Goal: Task Accomplishment & Management: Use online tool/utility

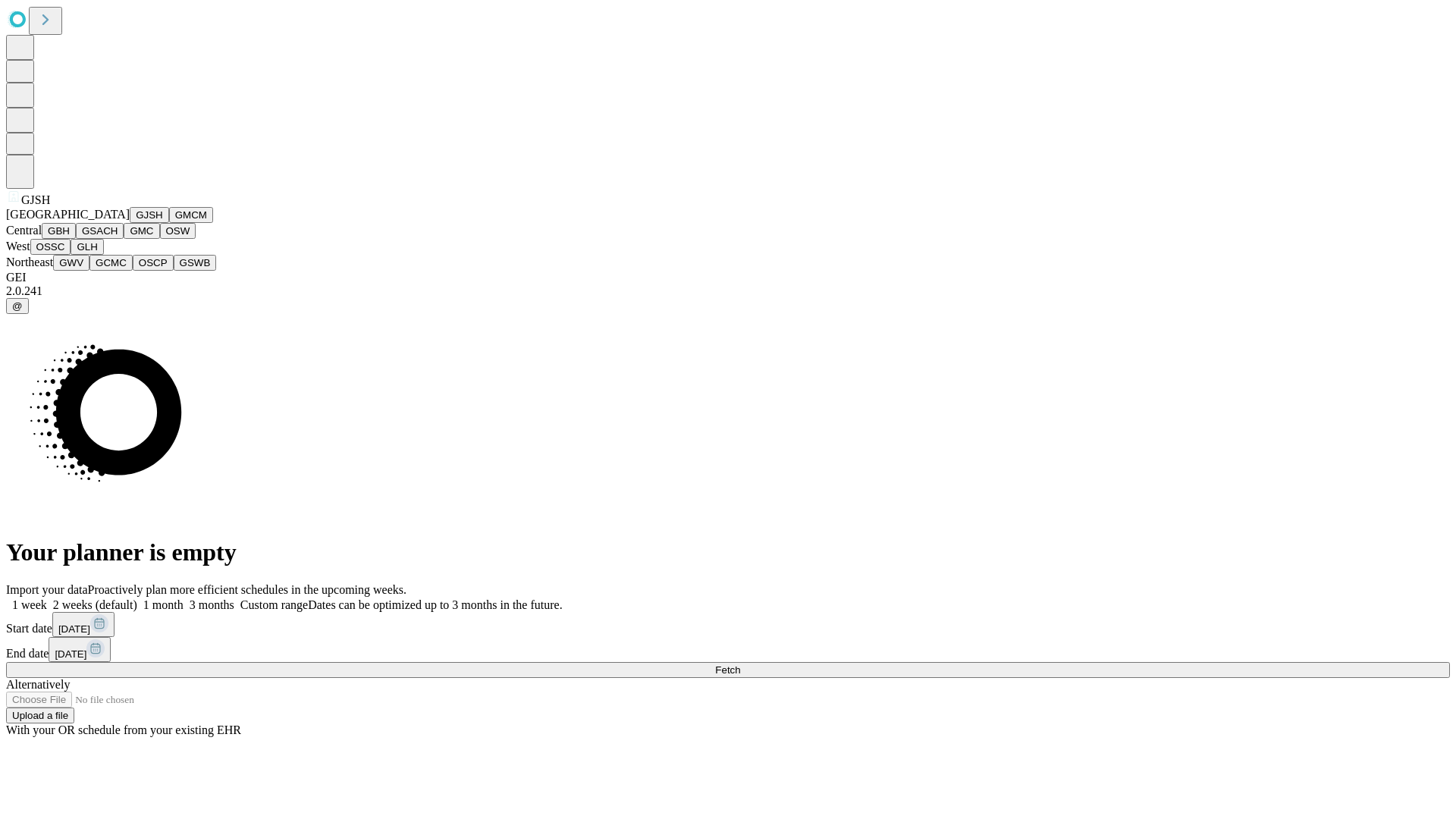
click at [130, 223] on button "GJSH" at bounding box center [149, 214] width 39 height 16
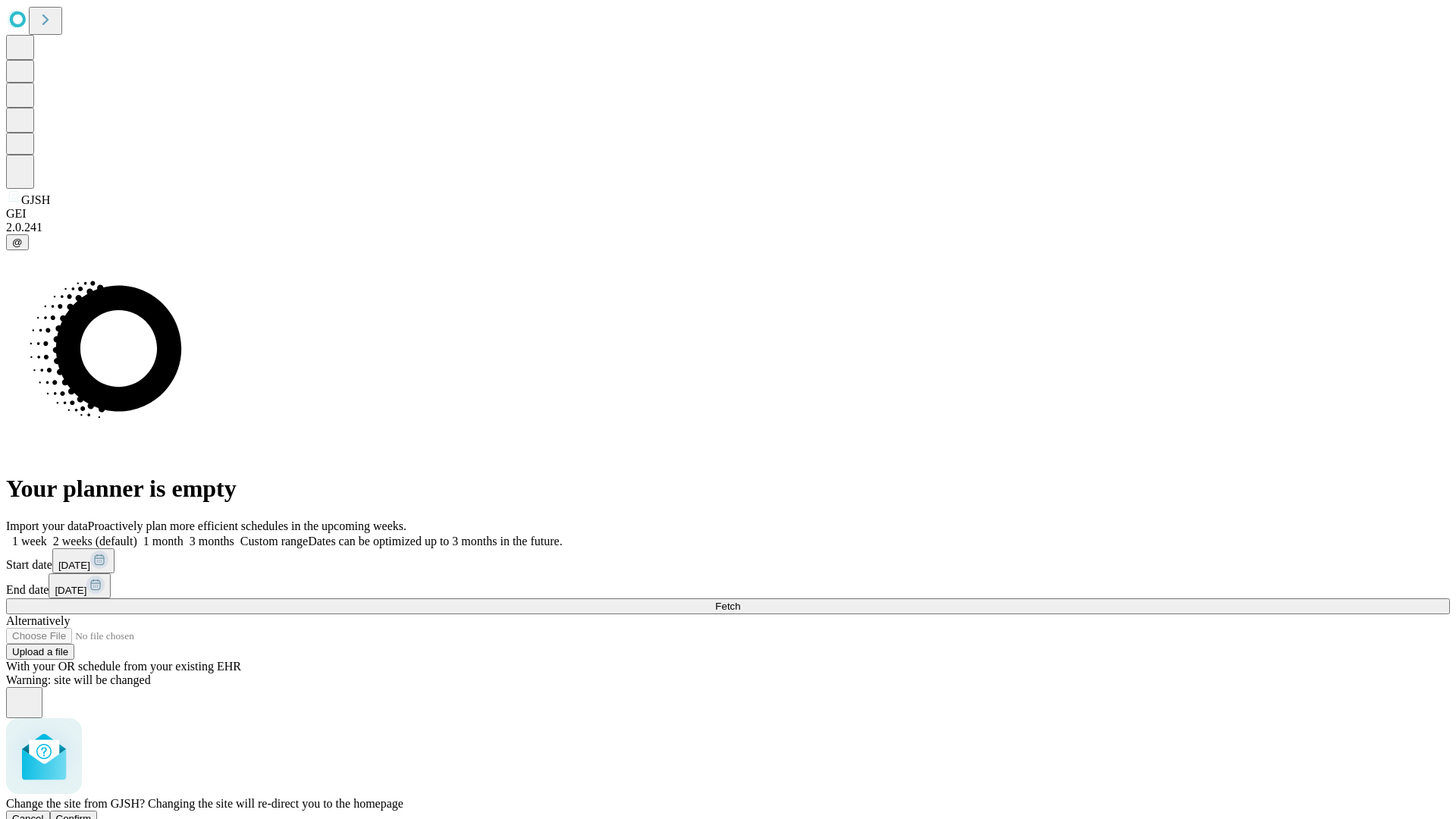
click at [92, 813] on span "Confirm" at bounding box center [74, 819] width 36 height 12
click at [137, 535] on label "2 weeks (default)" at bounding box center [92, 541] width 91 height 13
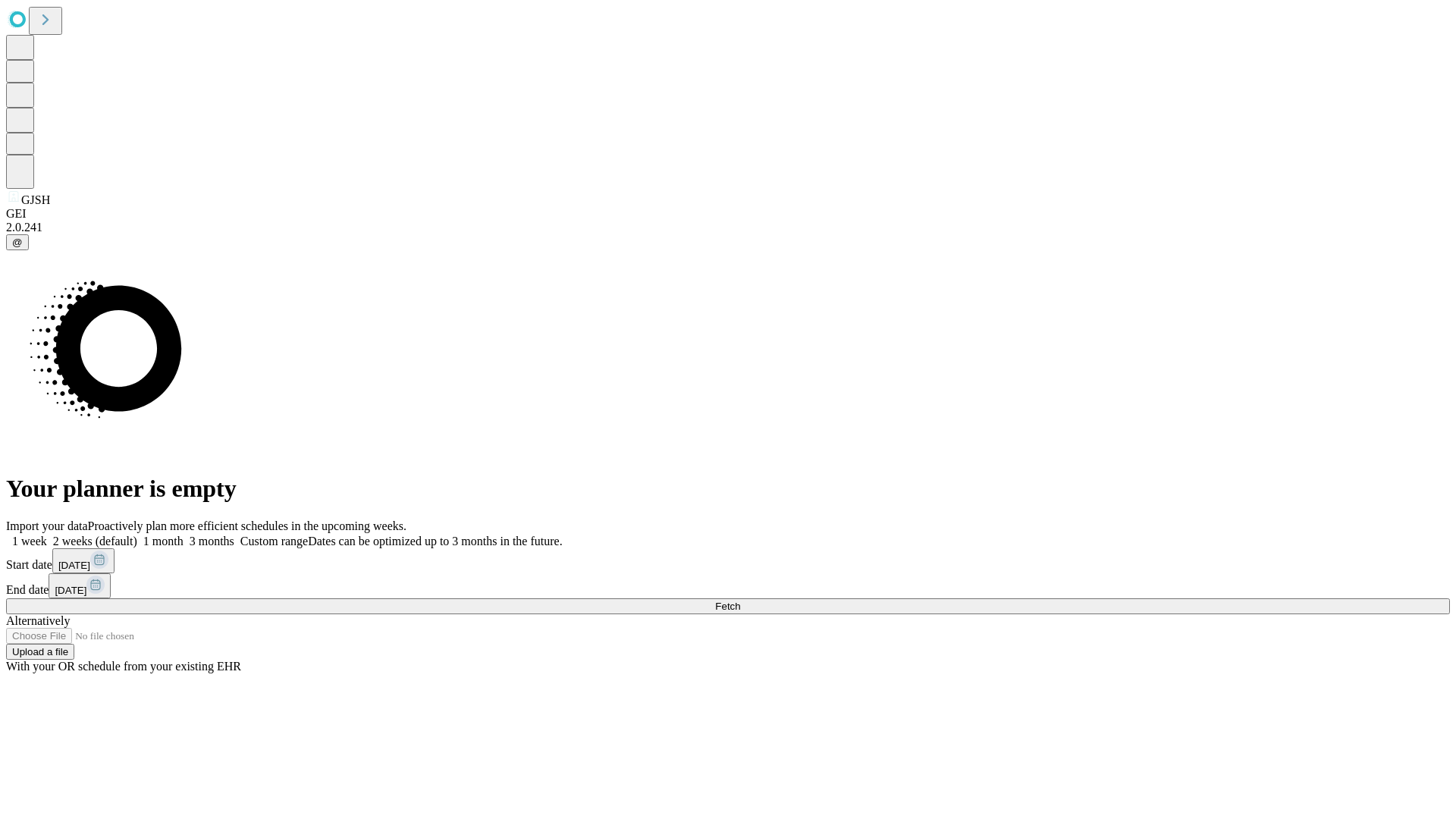
click at [740, 601] on span "Fetch" at bounding box center [728, 606] width 25 height 12
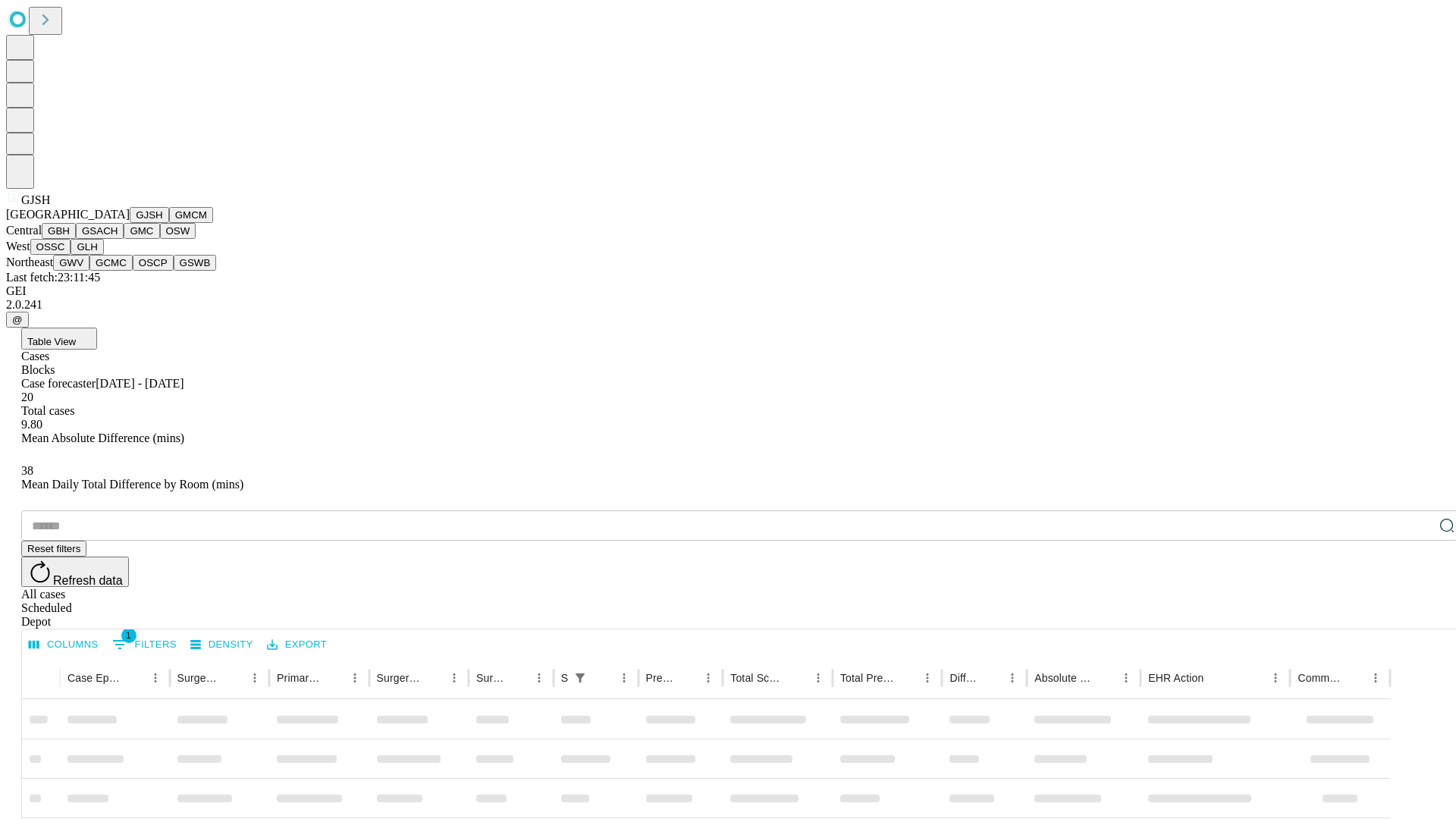
click at [169, 223] on button "GMCM" at bounding box center [190, 214] width 44 height 16
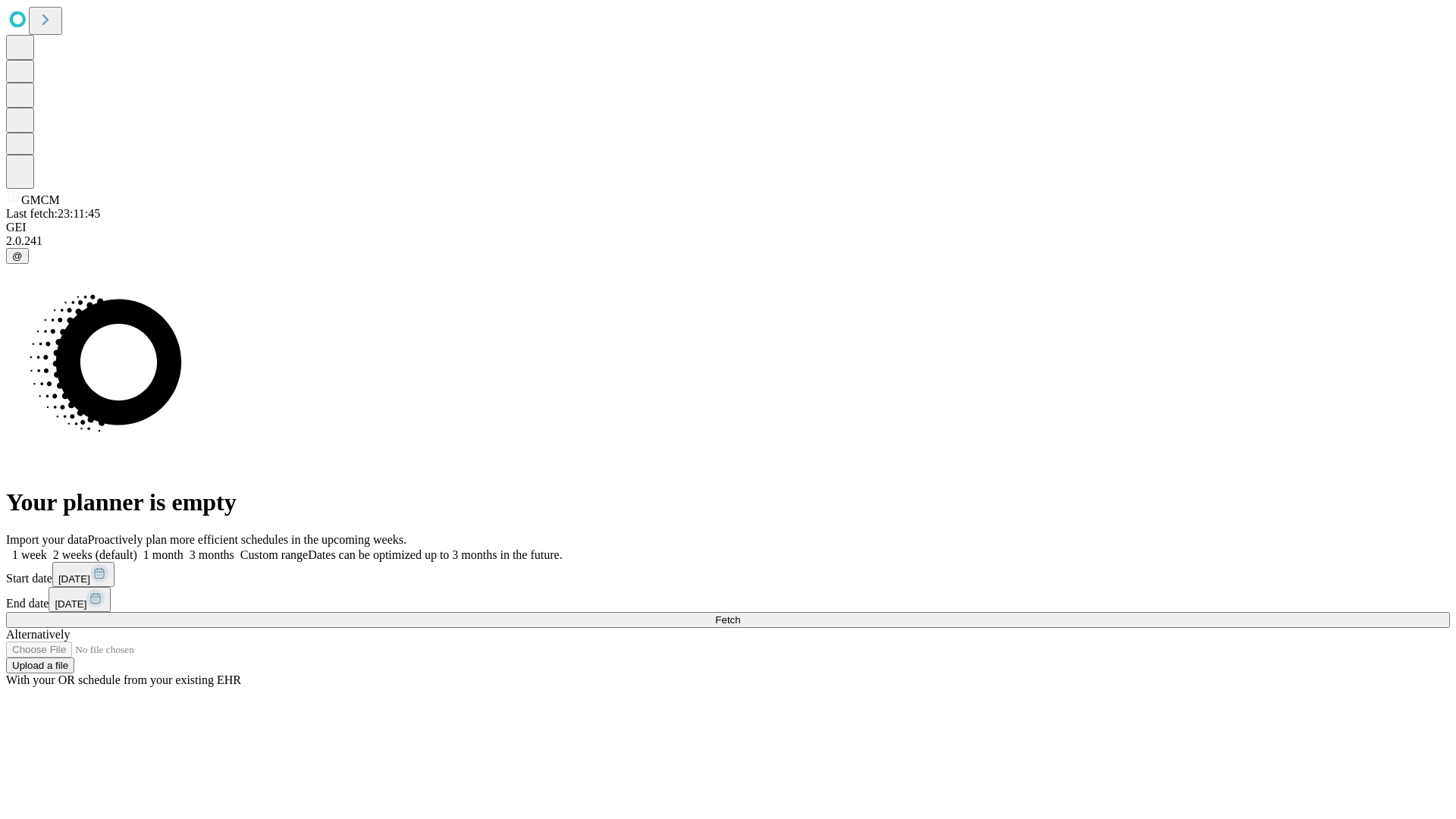
click at [137, 549] on label "2 weeks (default)" at bounding box center [92, 555] width 91 height 13
click at [740, 614] on span "Fetch" at bounding box center [728, 620] width 25 height 12
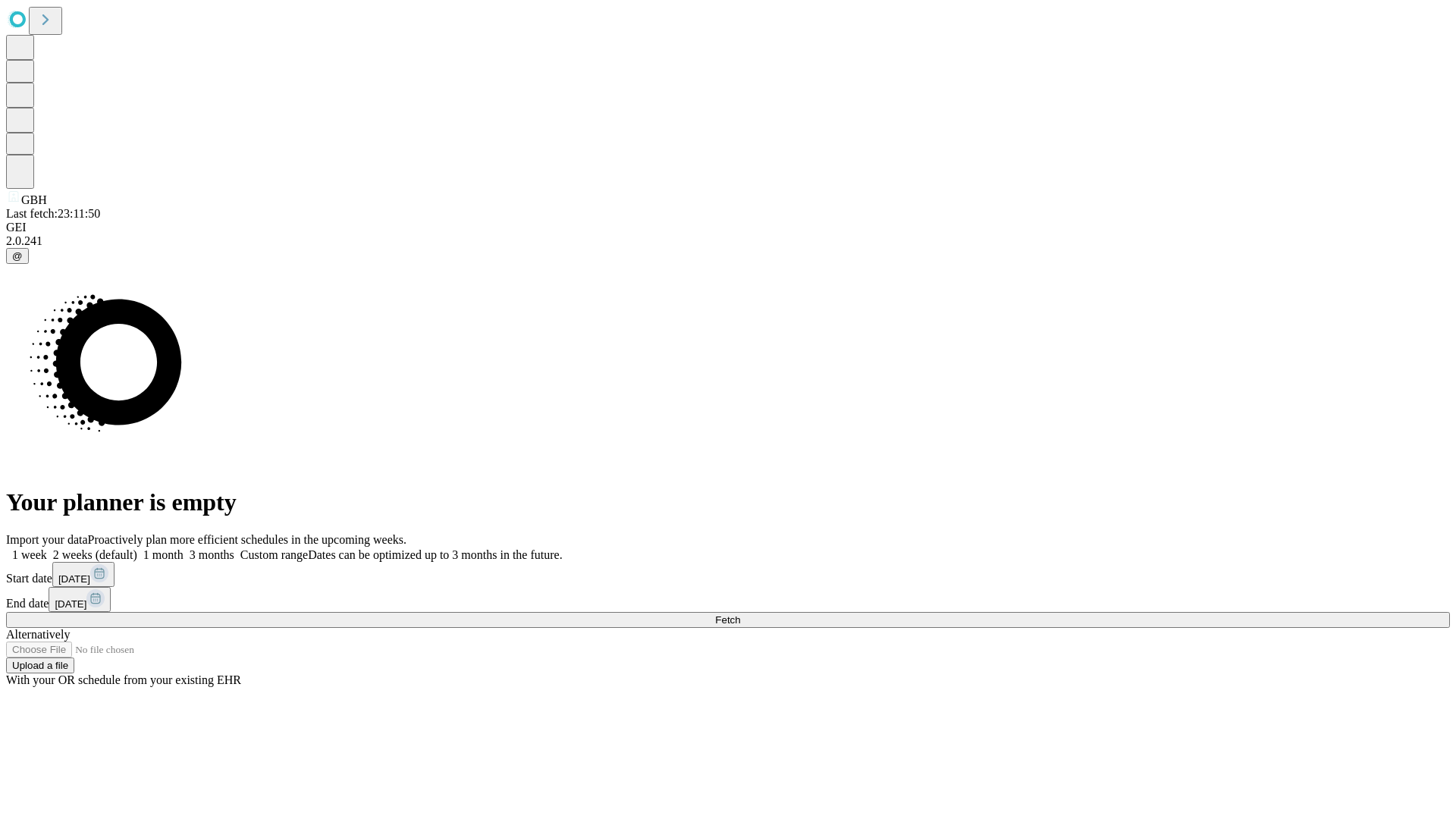
click at [137, 549] on label "2 weeks (default)" at bounding box center [92, 555] width 91 height 13
click at [740, 614] on span "Fetch" at bounding box center [728, 620] width 25 height 12
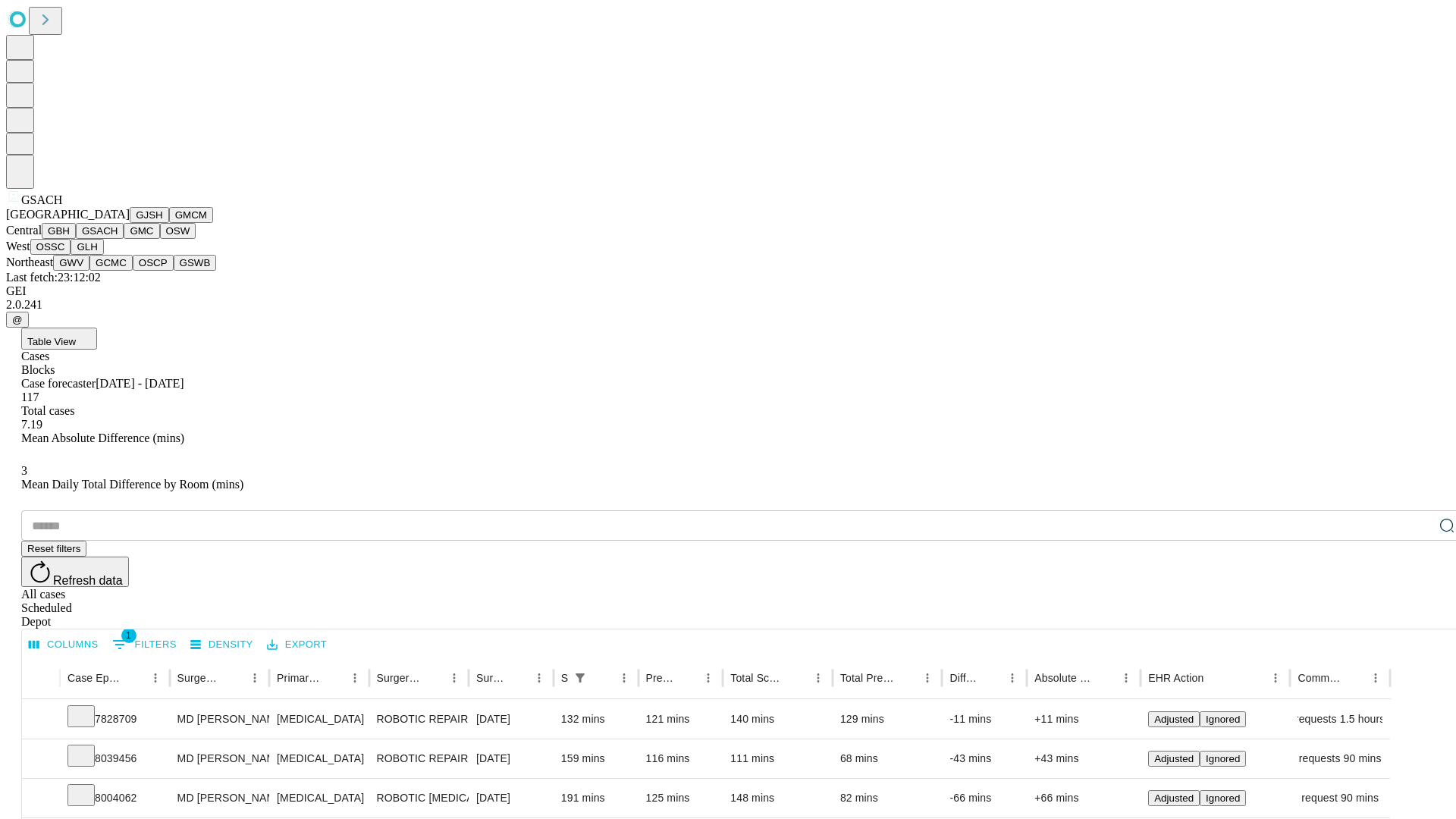
click at [124, 239] on button "GMC" at bounding box center [141, 231] width 36 height 16
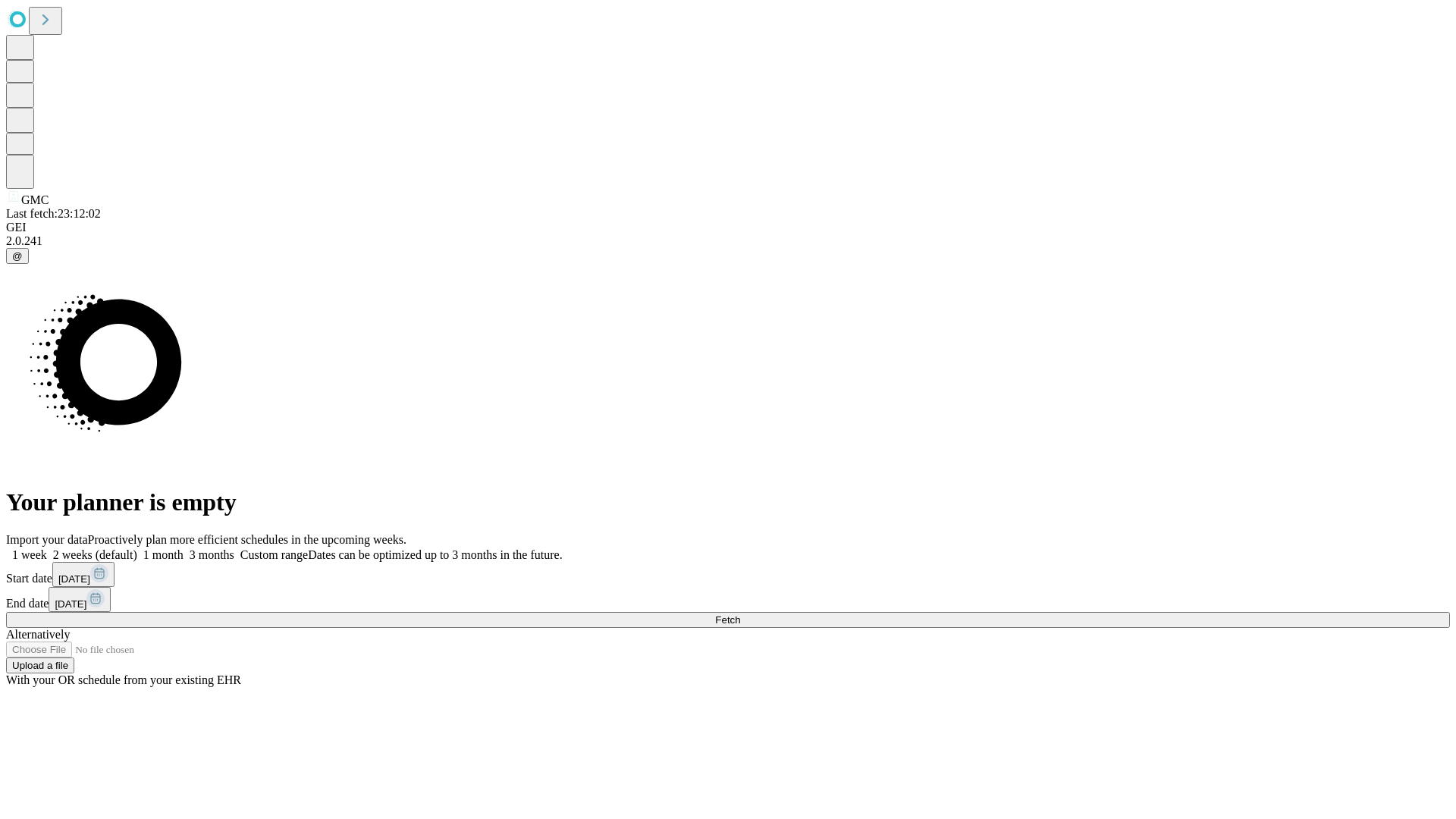
click at [137, 549] on label "2 weeks (default)" at bounding box center [92, 555] width 91 height 13
click at [740, 614] on span "Fetch" at bounding box center [728, 620] width 25 height 12
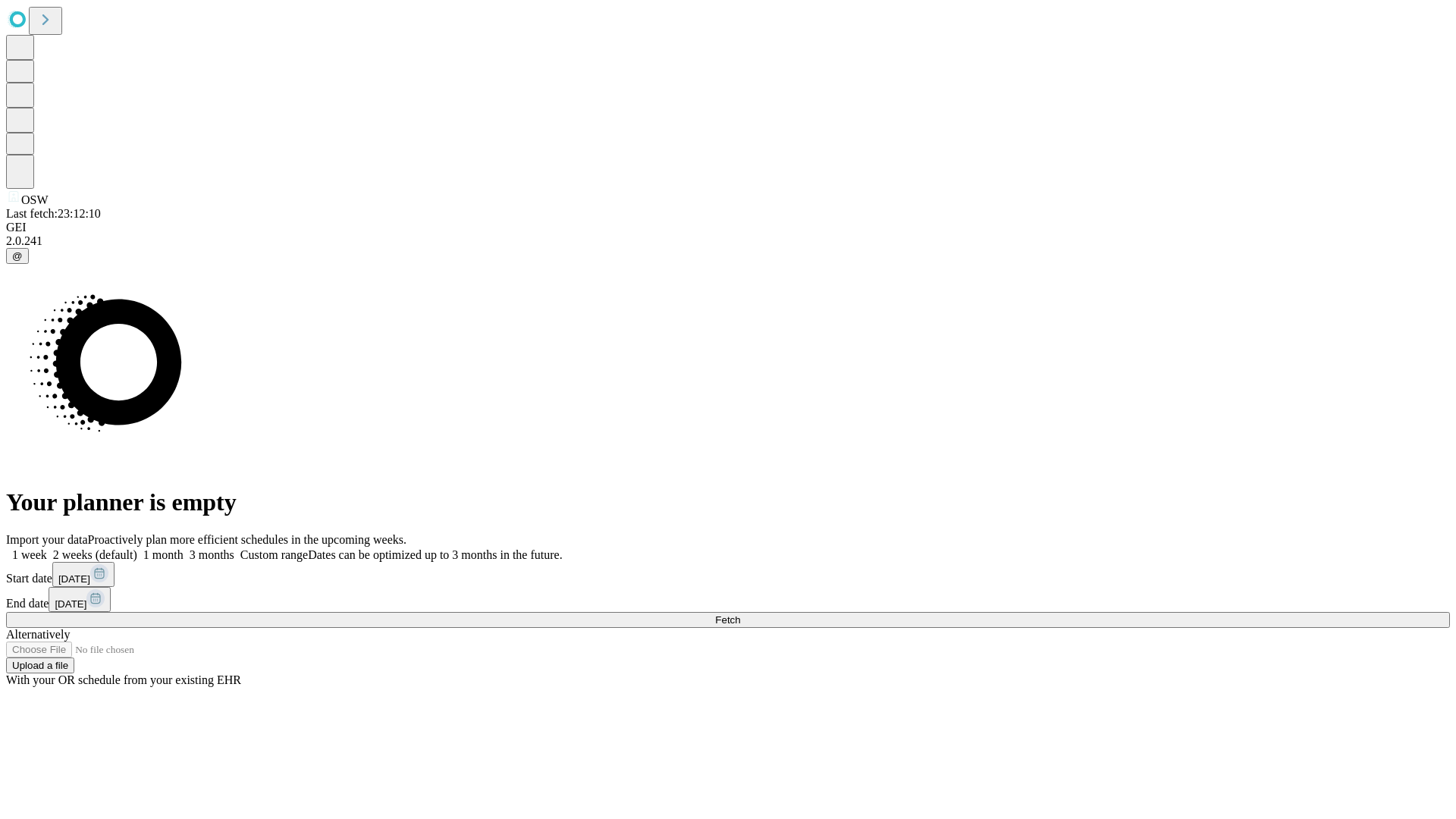
click at [740, 614] on span "Fetch" at bounding box center [728, 620] width 25 height 12
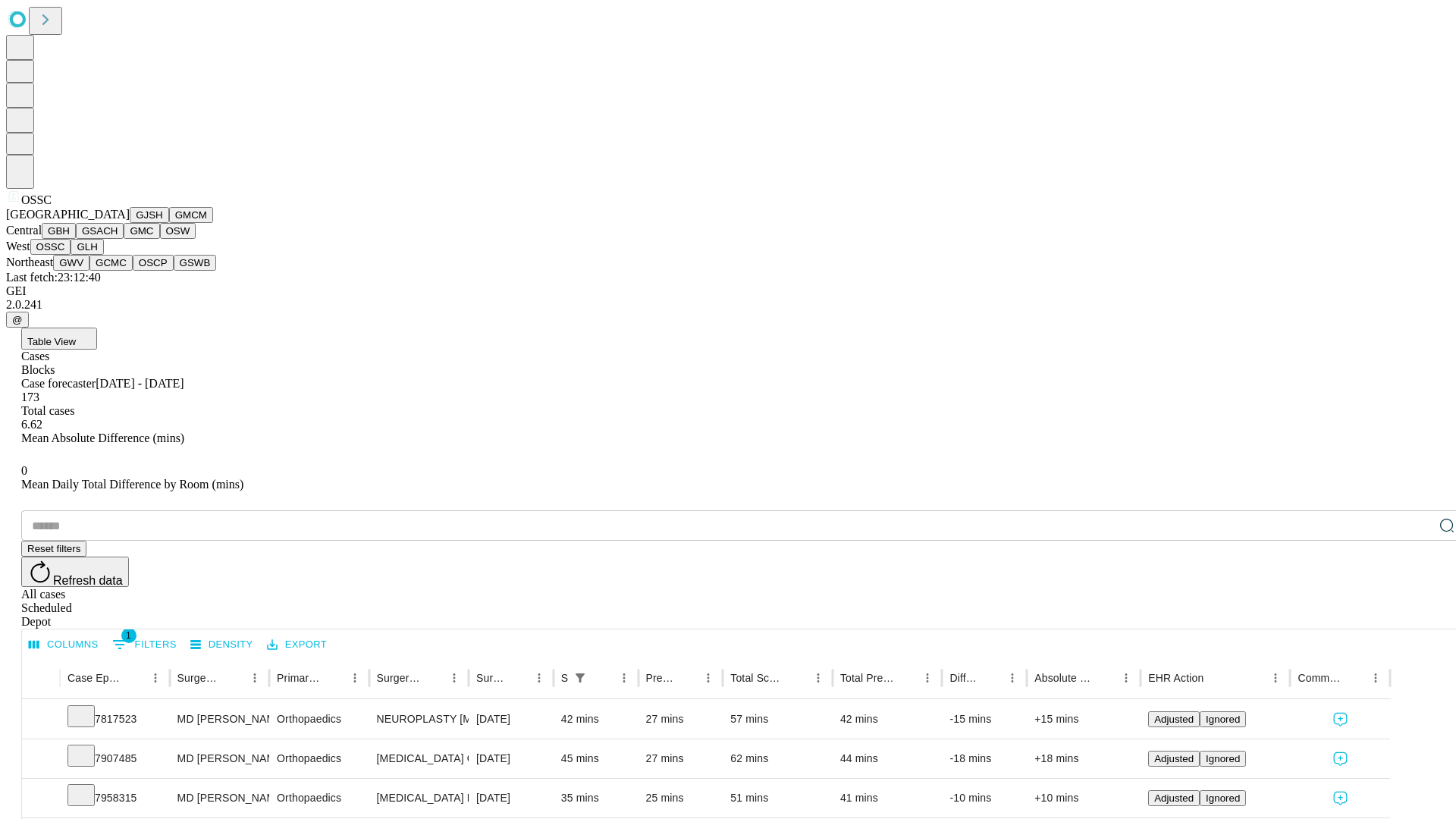
click at [103, 254] on button "GLH" at bounding box center [86, 247] width 32 height 16
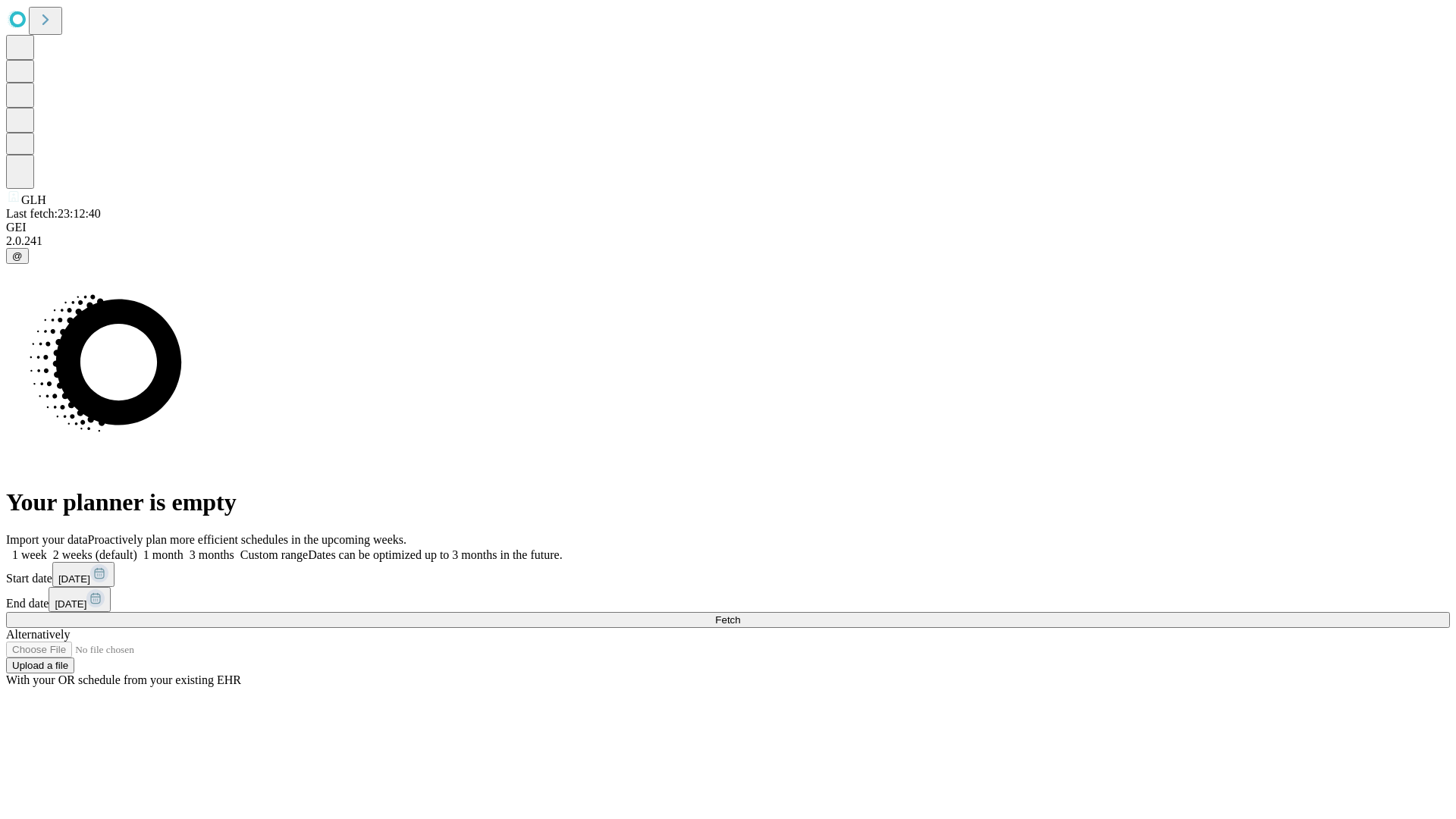
click at [137, 549] on label "2 weeks (default)" at bounding box center [92, 555] width 91 height 13
click at [740, 614] on span "Fetch" at bounding box center [728, 620] width 25 height 12
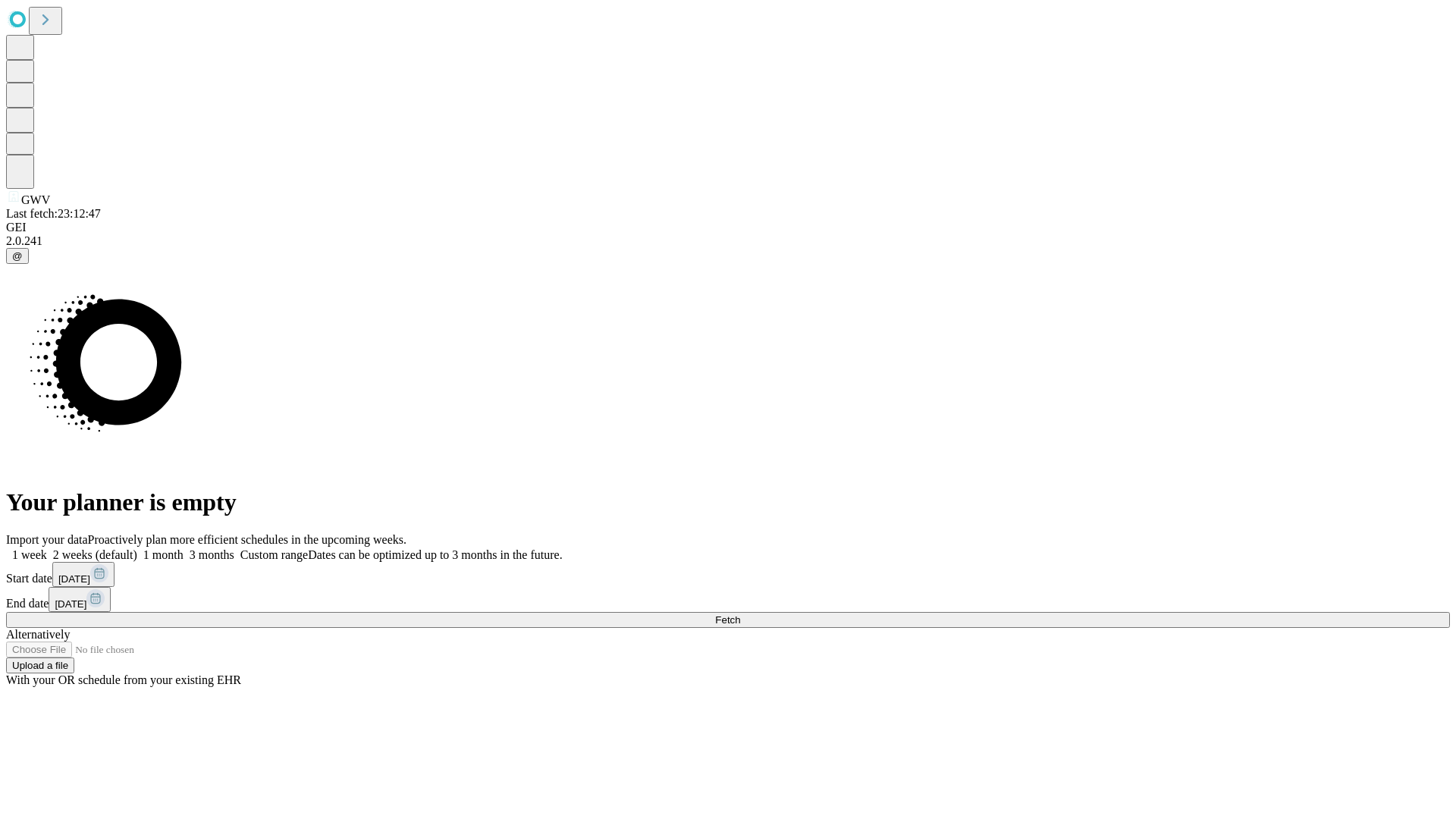
click at [137, 549] on label "2 weeks (default)" at bounding box center [92, 555] width 91 height 13
click at [740, 614] on span "Fetch" at bounding box center [728, 620] width 25 height 12
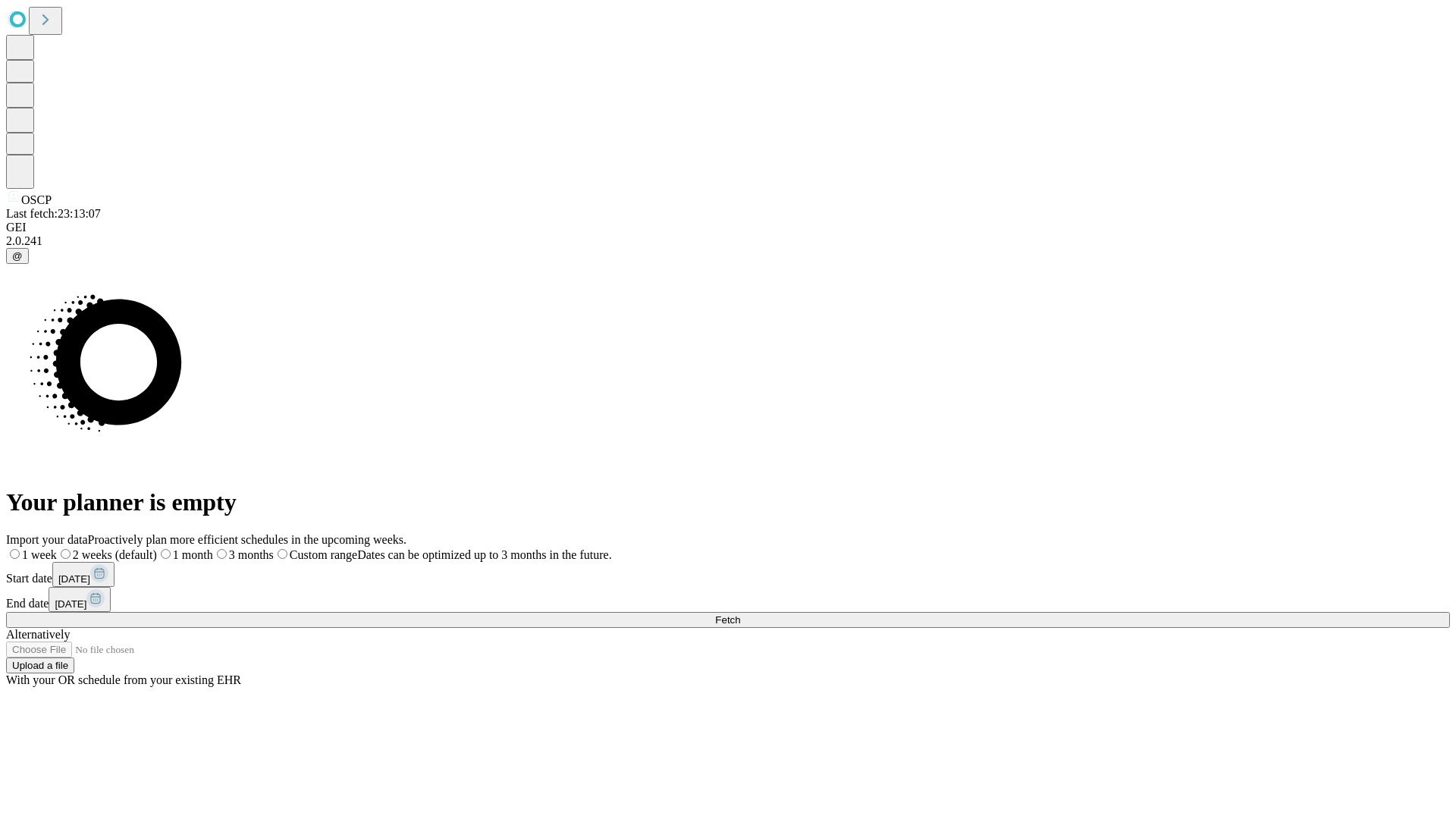
click at [157, 549] on label "2 weeks (default)" at bounding box center [106, 555] width 100 height 13
click at [740, 614] on span "Fetch" at bounding box center [728, 620] width 25 height 12
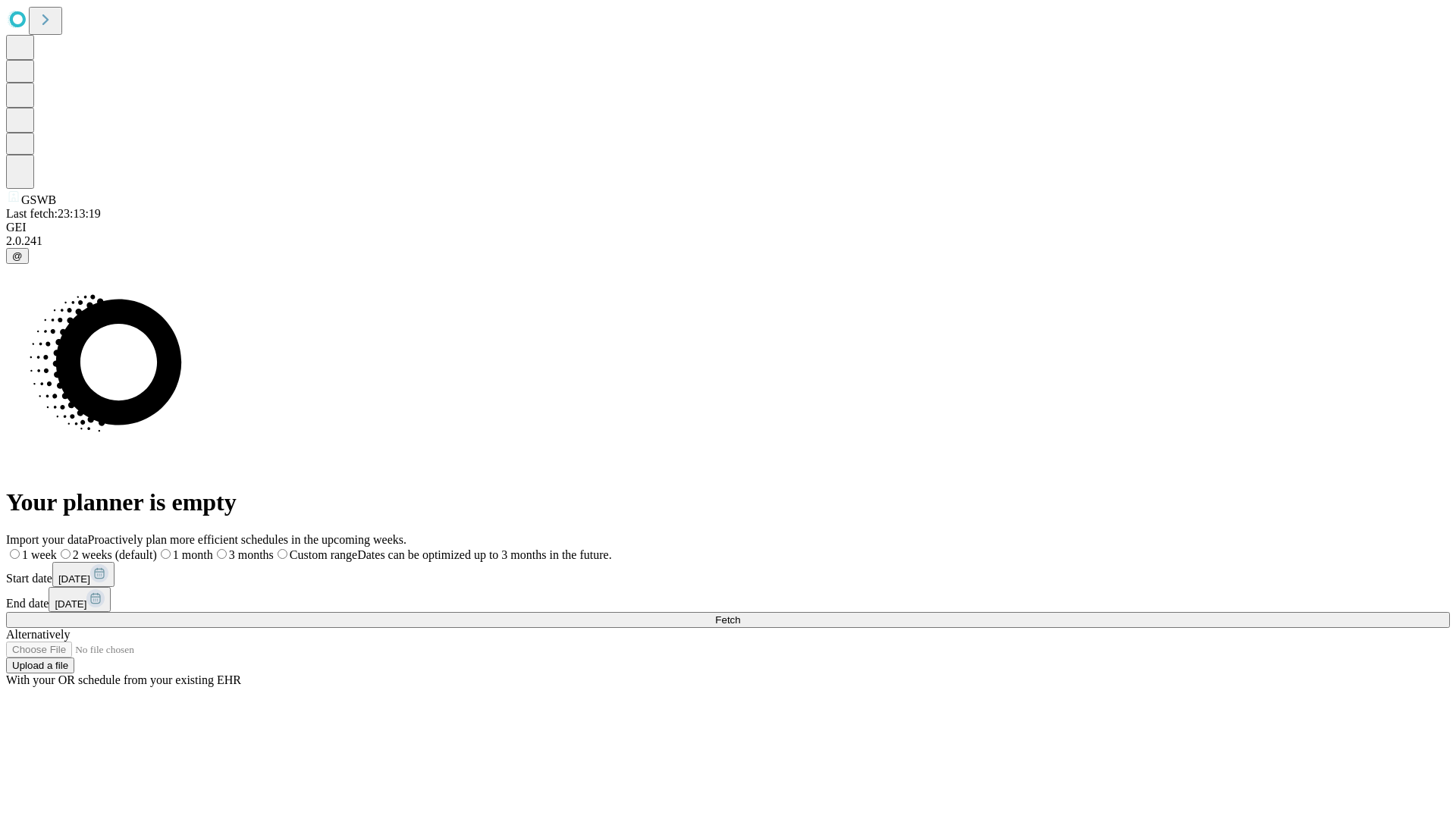
click at [740, 614] on span "Fetch" at bounding box center [728, 620] width 25 height 12
